Goal: Information Seeking & Learning: Learn about a topic

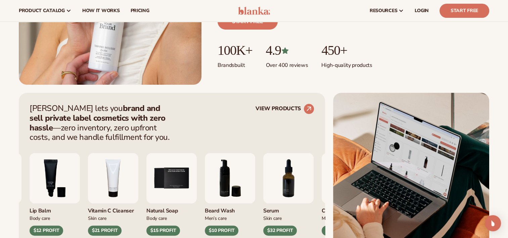
scroll to position [183, 0]
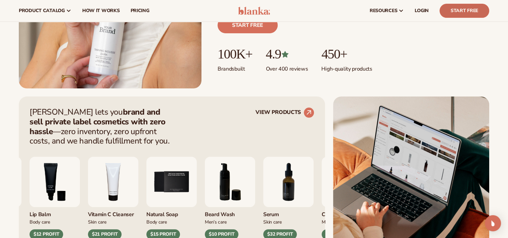
click at [470, 8] on link "Start Free" at bounding box center [464, 11] width 50 height 14
